Goal: Information Seeking & Learning: Understand process/instructions

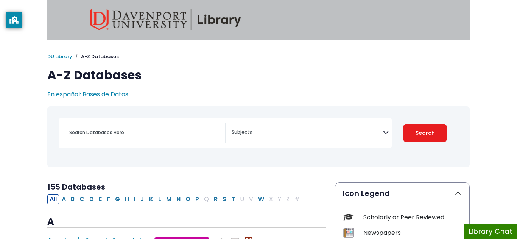
select select "Database Subject Filter"
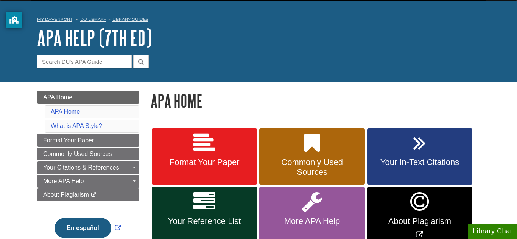
scroll to position [19, 0]
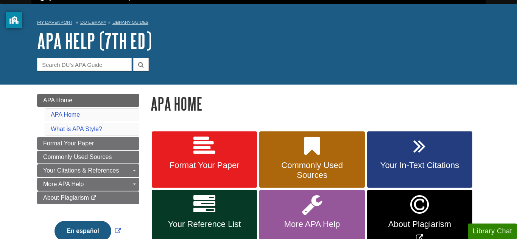
click at [400, 72] on div "My [PERSON_NAME] DU Library Library Guides APA APA Help (7th Ed) APA Home Searc…" at bounding box center [258, 44] width 517 height 81
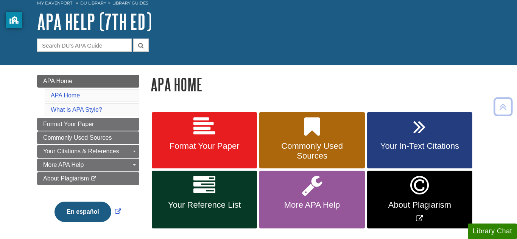
scroll to position [38, 0]
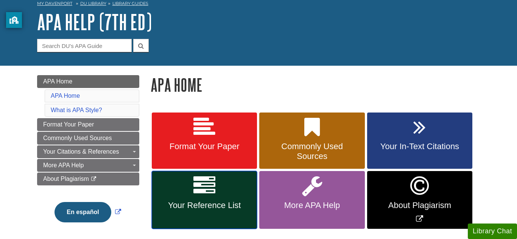
click at [207, 189] on link "Your Reference List" at bounding box center [204, 200] width 105 height 58
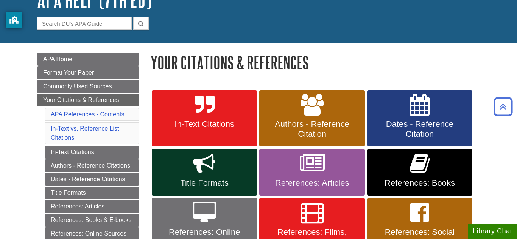
scroll to position [61, 0]
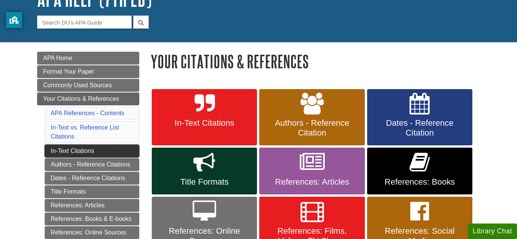
click at [115, 146] on link "In-Text Citations" at bounding box center [92, 151] width 95 height 13
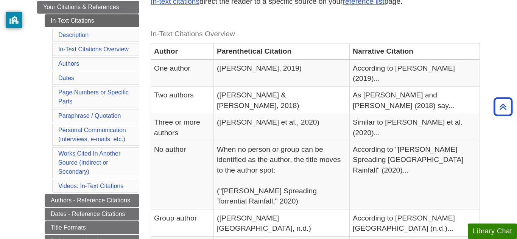
scroll to position [151, 0]
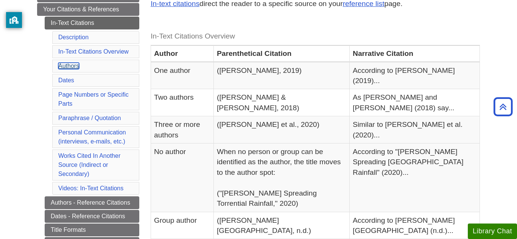
click at [71, 67] on link "Authors" at bounding box center [68, 66] width 21 height 6
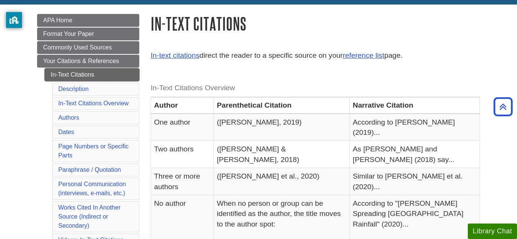
scroll to position [100, 0]
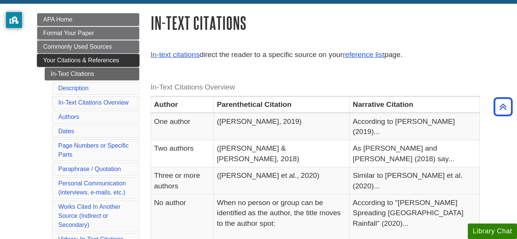
click at [96, 62] on span "Your Citations & References" at bounding box center [81, 60] width 76 height 6
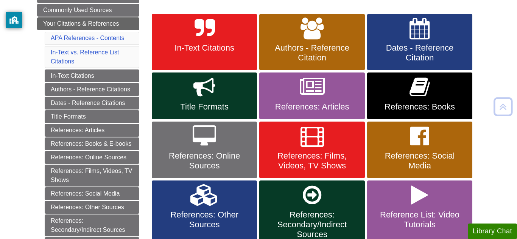
scroll to position [136, 0]
